Goal: Check status: Check status

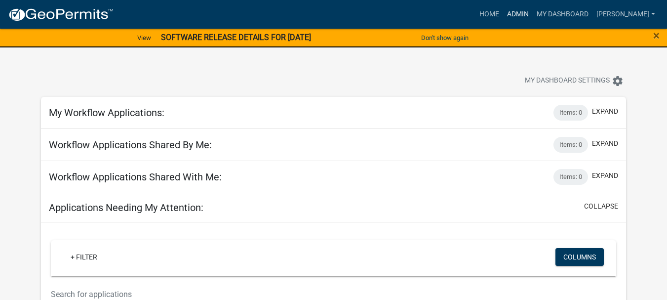
click at [532, 14] on link "Admin" at bounding box center [518, 14] width 30 height 19
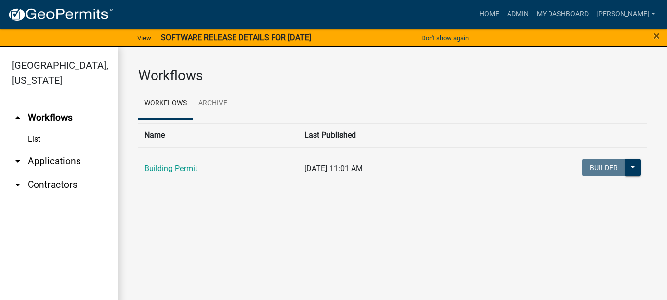
click at [57, 149] on link "arrow_drop_down Applications" at bounding box center [59, 161] width 118 height 24
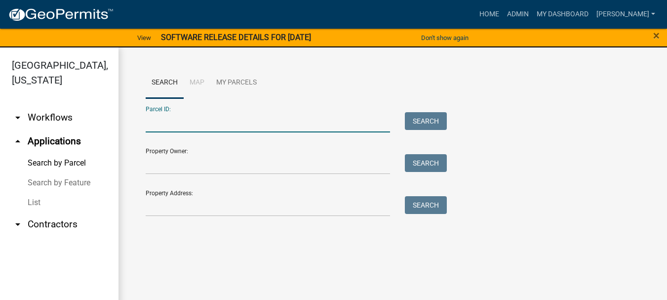
click at [165, 117] on input "Parcel ID:" at bounding box center [268, 122] width 244 height 20
paste input "64-09-16-302-005.000-003"
type input "64-09-16-302-005.000-003"
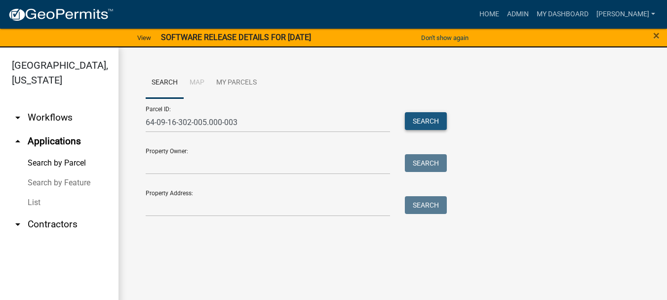
click at [429, 120] on button "Search" at bounding box center [426, 121] width 42 height 18
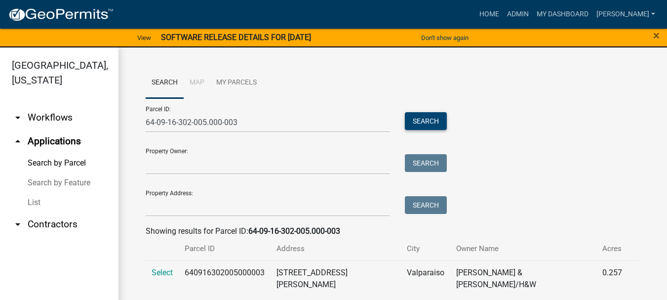
scroll to position [0, 0]
click at [161, 273] on span "Select" at bounding box center [161, 271] width 21 height 9
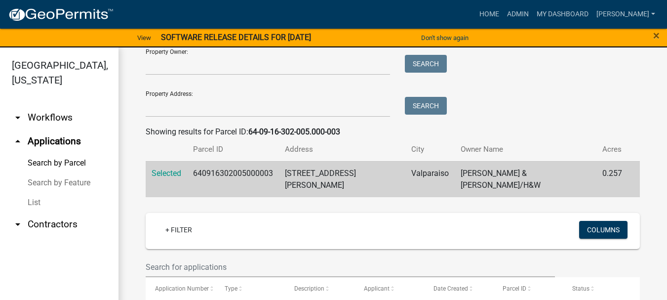
scroll to position [179, 0]
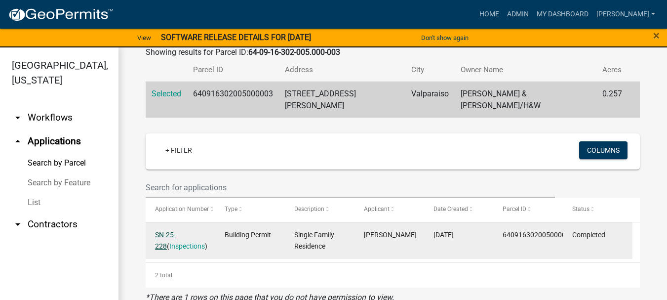
click at [167, 230] on link "SN-25-228" at bounding box center [165, 239] width 21 height 19
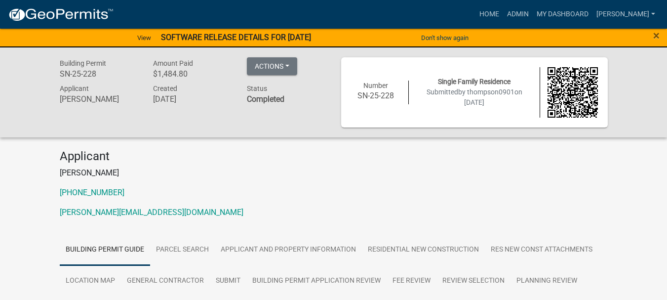
scroll to position [49, 0]
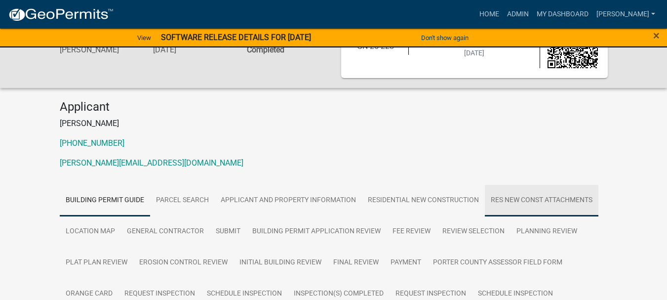
click at [537, 198] on link "Res New Const Attachments" at bounding box center [541, 201] width 113 height 32
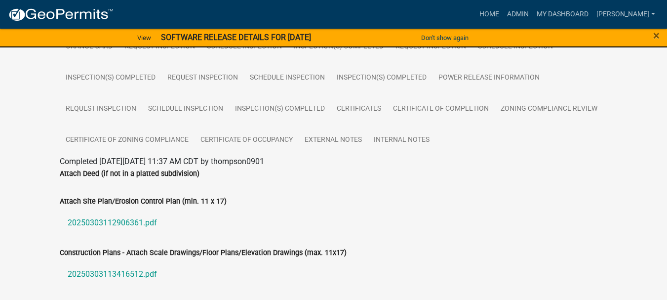
scroll to position [395, 0]
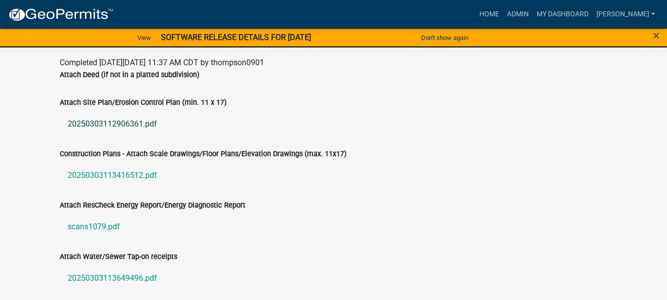
click at [113, 121] on link "20250303112906361.pdf" at bounding box center [334, 124] width 548 height 24
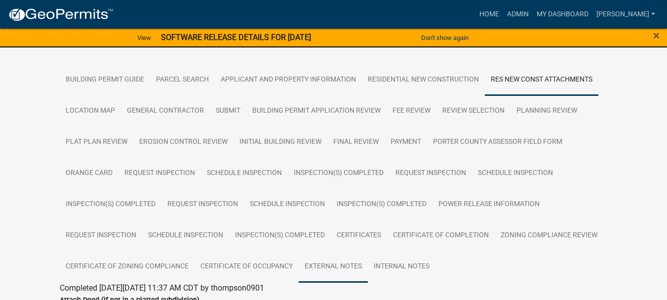
scroll to position [0, 0]
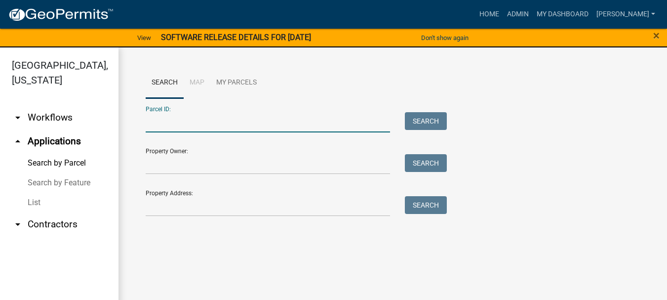
click at [165, 120] on input "Parcel ID:" at bounding box center [268, 122] width 244 height 20
paste input "64-09-16-302-005.000-003"
type input "64-09-16-302-005.000-003"
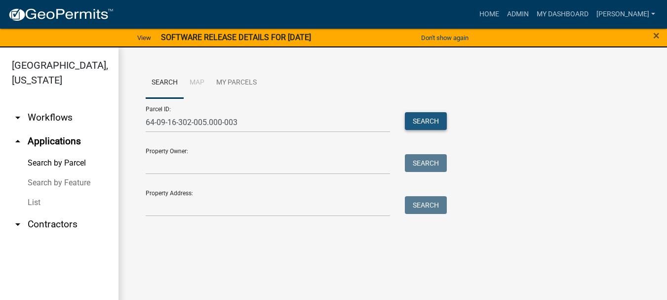
click at [441, 119] on button "Search" at bounding box center [426, 121] width 42 height 18
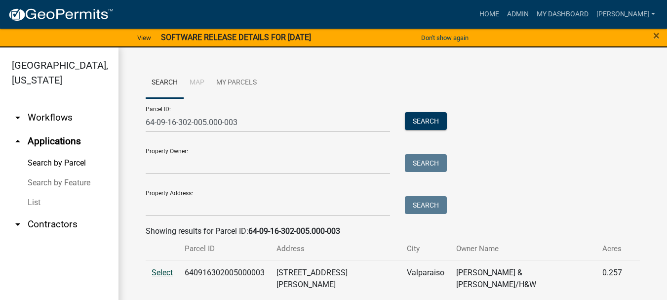
click at [158, 272] on span "Select" at bounding box center [161, 271] width 21 height 9
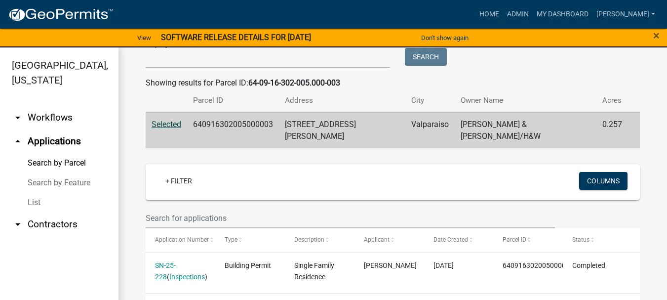
scroll to position [179, 0]
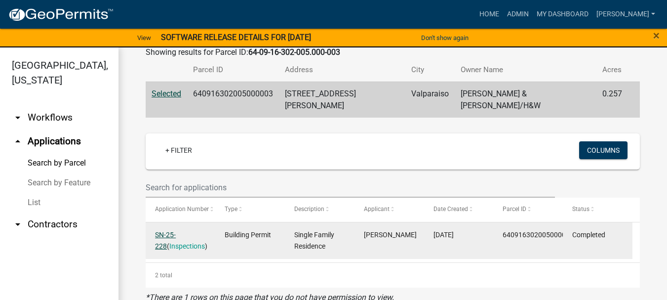
click at [165, 230] on link "SN-25-228" at bounding box center [165, 239] width 21 height 19
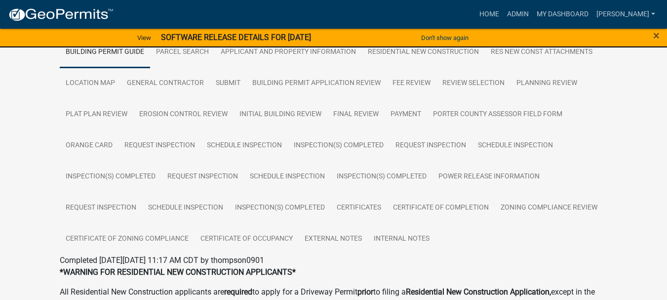
scroll to position [148, 0]
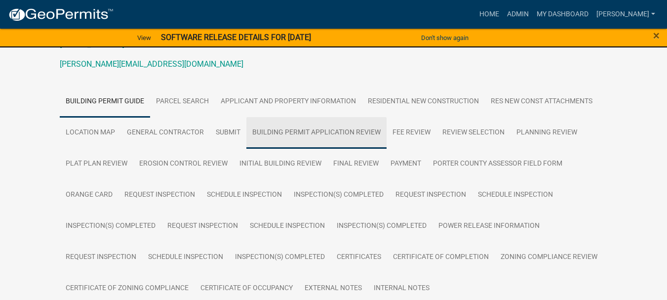
click at [328, 132] on link "Building Permit Application Review" at bounding box center [316, 133] width 140 height 32
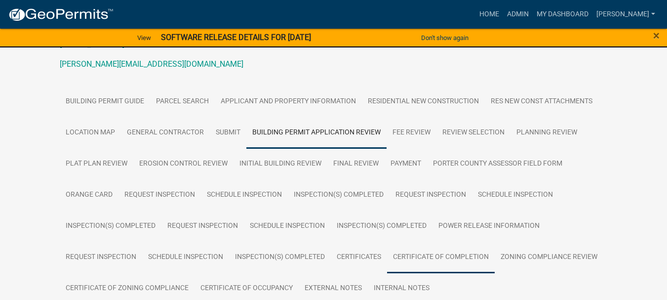
scroll to position [197, 0]
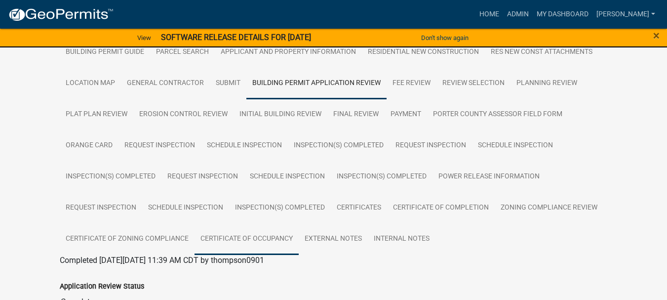
click at [255, 240] on link "Certificate of Occupancy" at bounding box center [246, 239] width 104 height 32
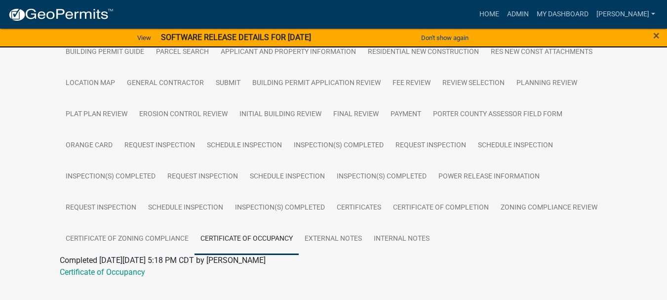
scroll to position [217, 0]
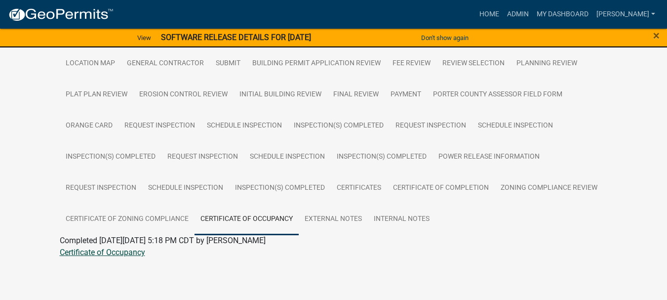
click at [97, 254] on link "Certificate of Occupancy" at bounding box center [102, 251] width 85 height 9
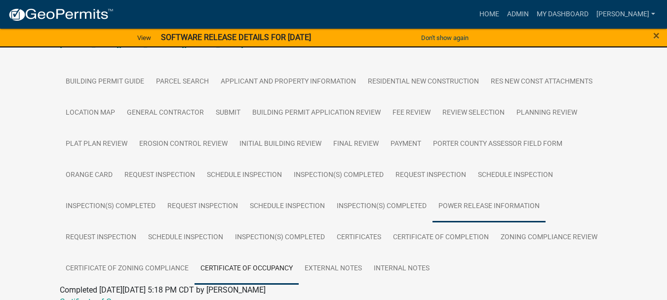
scroll to position [69, 0]
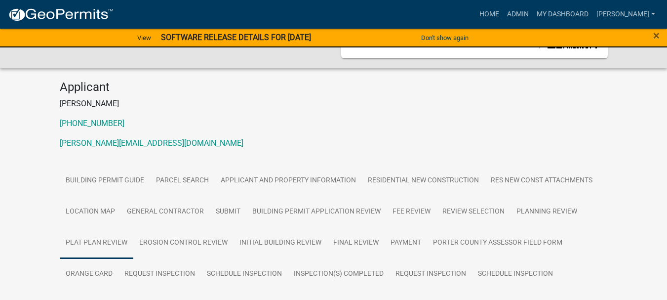
click at [90, 241] on link "Plat Plan Review" at bounding box center [97, 243] width 74 height 32
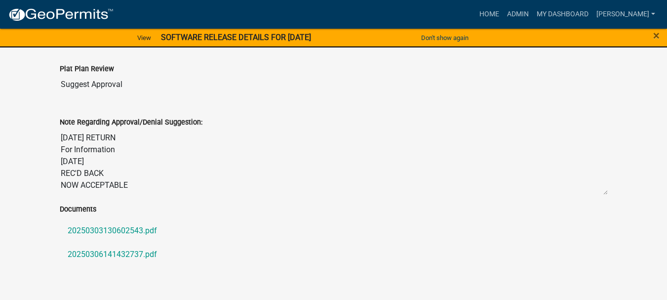
scroll to position [434, 0]
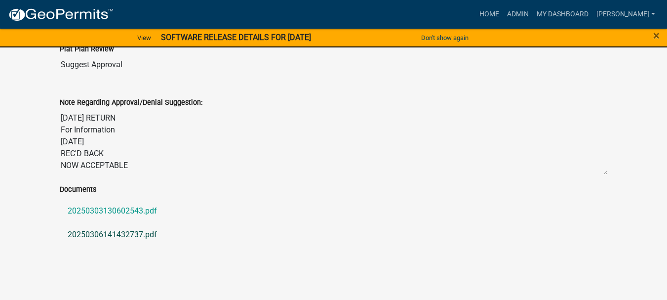
click at [97, 234] on link "20250306141432737.pdf" at bounding box center [334, 235] width 548 height 24
drag, startPoint x: 70, startPoint y: 260, endPoint x: 414, endPoint y: 176, distance: 354.0
click at [414, 176] on div "Note Regarding Approval/Denial Suggestion: [DATE] RETURN For Information [DATE]…" at bounding box center [333, 132] width 563 height 101
